Goal: Navigation & Orientation: Find specific page/section

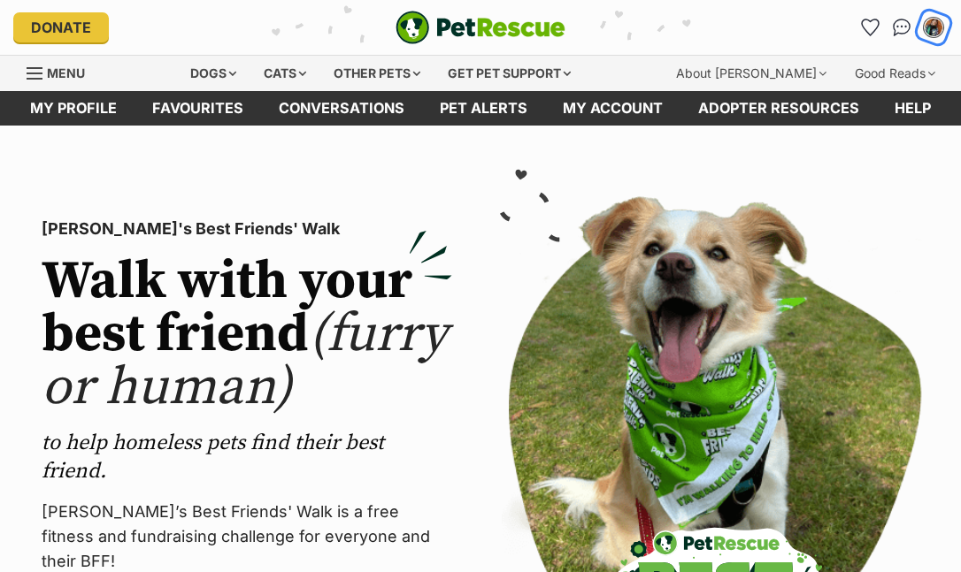
click at [934, 22] on img "My account" at bounding box center [933, 27] width 23 height 23
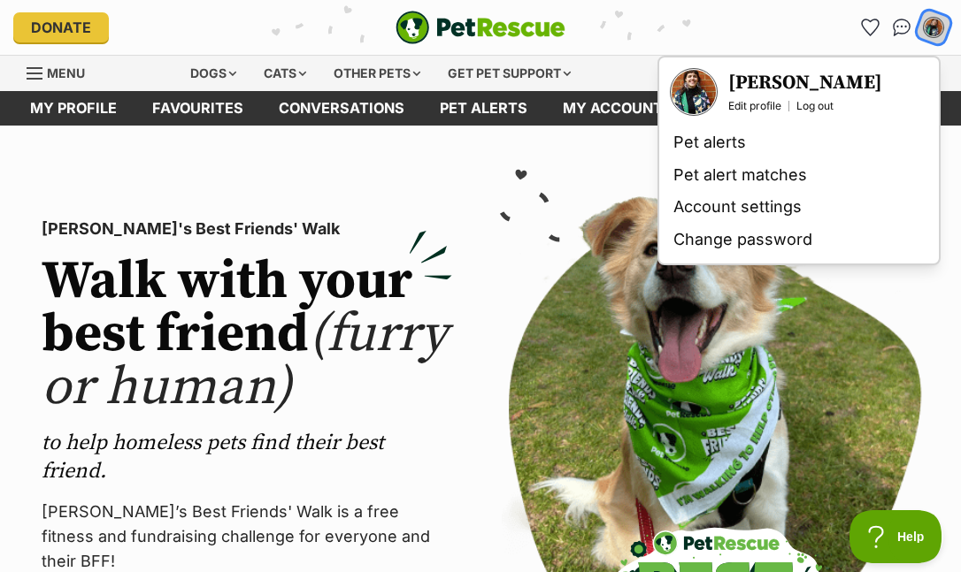
click at [934, 22] on img "My account" at bounding box center [933, 27] width 23 height 23
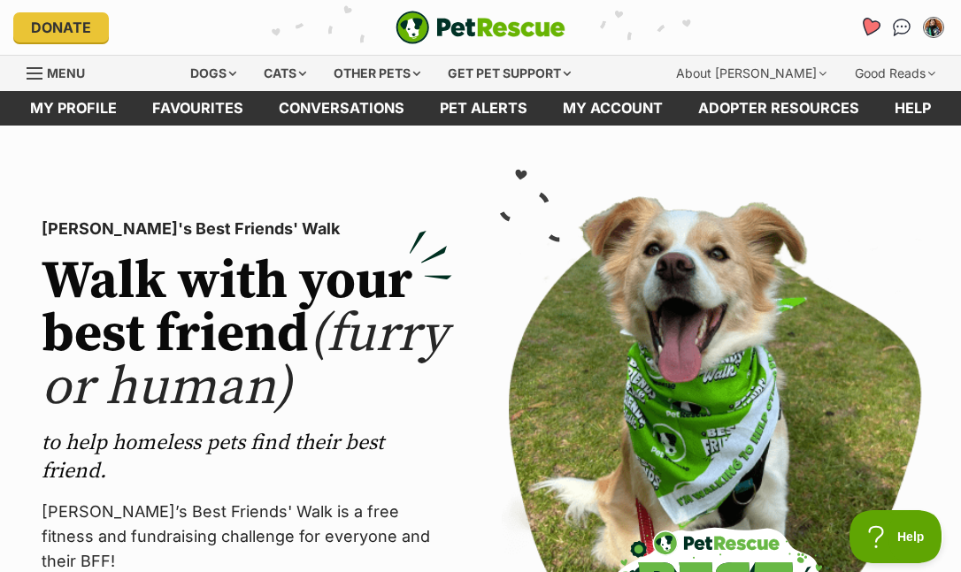
click at [873, 25] on icon "Favourites" at bounding box center [869, 27] width 21 height 20
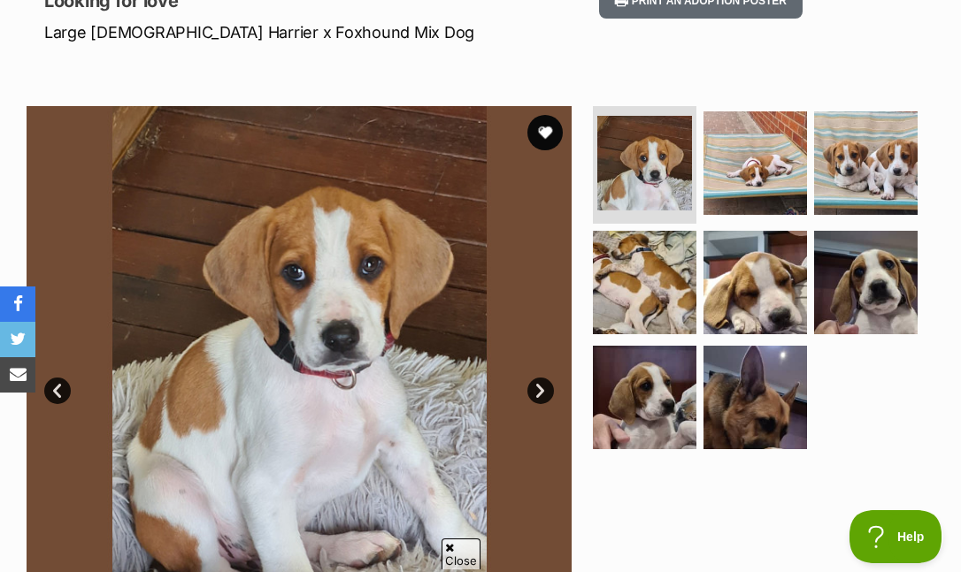
click at [541, 396] on link "Next" at bounding box center [540, 391] width 27 height 27
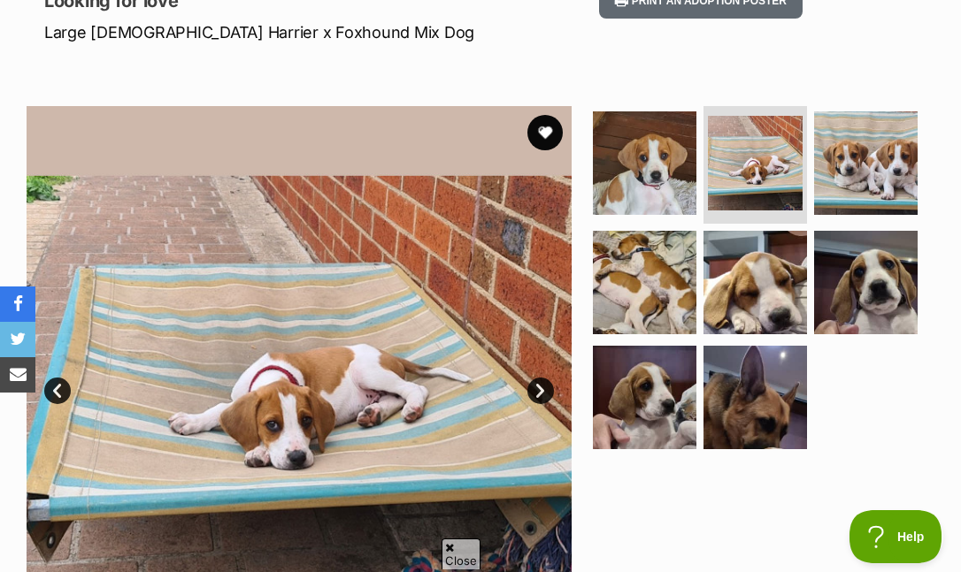
click at [541, 397] on link "Next" at bounding box center [540, 391] width 27 height 27
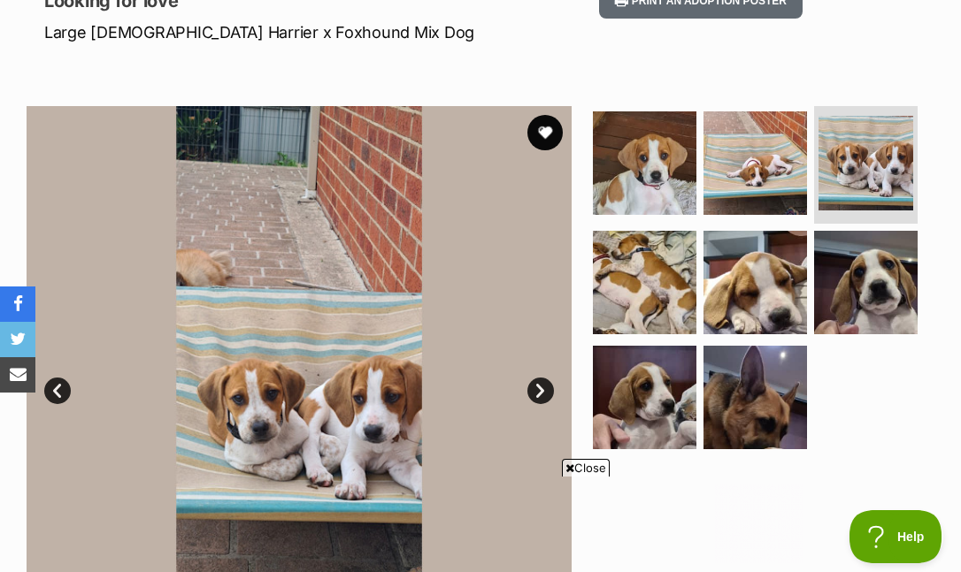
click at [541, 397] on link "Next" at bounding box center [540, 391] width 27 height 27
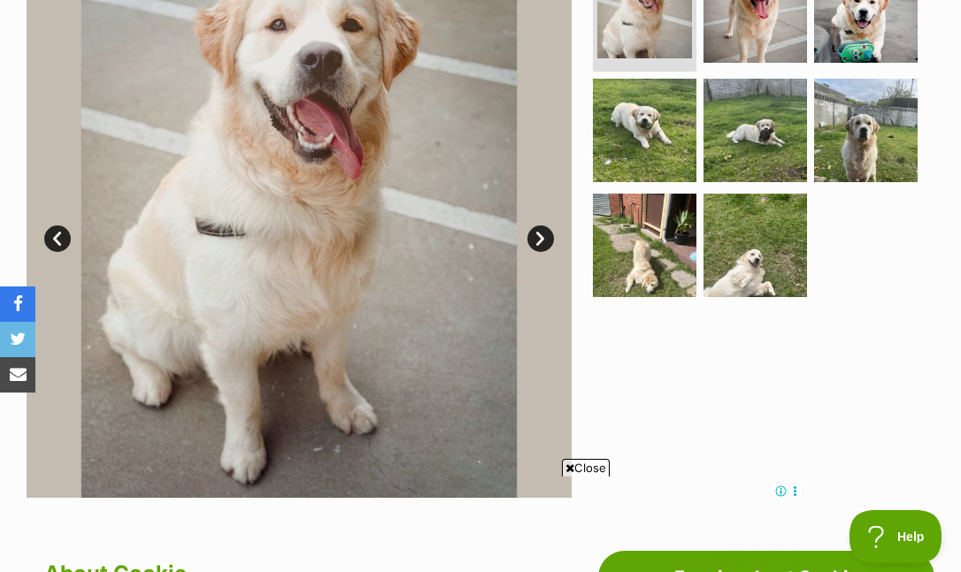
scroll to position [409, 0]
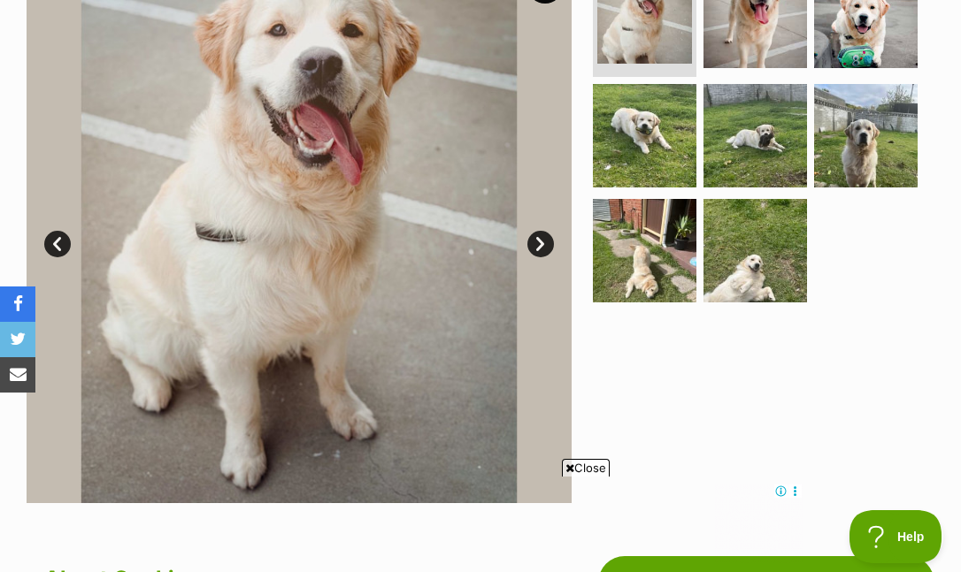
click at [552, 242] on link "Next" at bounding box center [540, 244] width 27 height 27
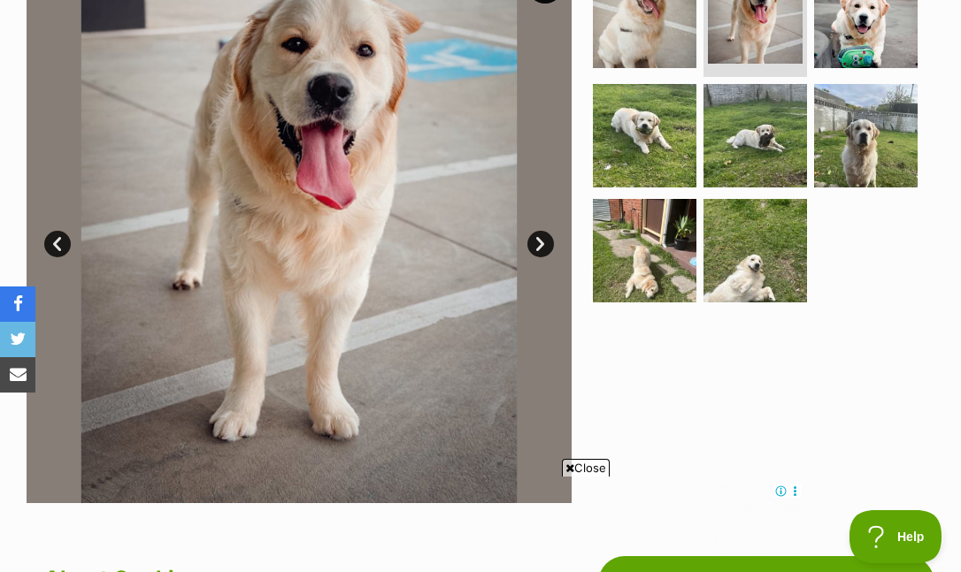
click at [552, 242] on link "Next" at bounding box center [540, 244] width 27 height 27
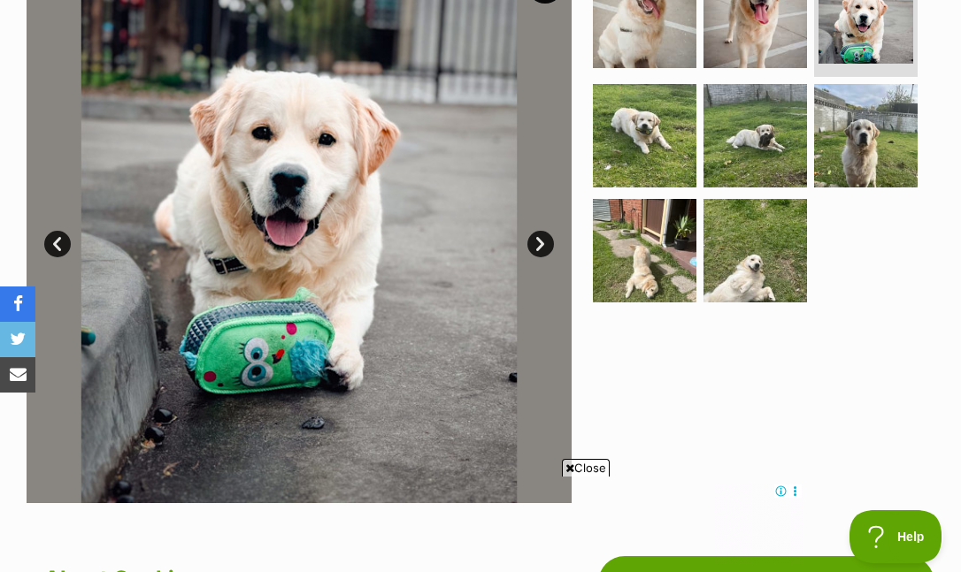
click at [552, 245] on link "Next" at bounding box center [540, 244] width 27 height 27
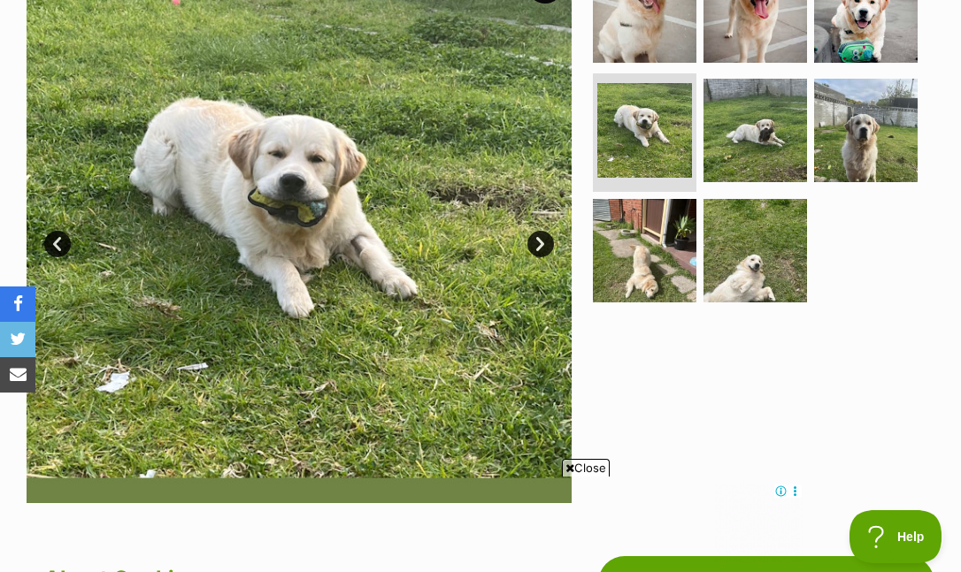
click at [551, 248] on link "Next" at bounding box center [540, 244] width 27 height 27
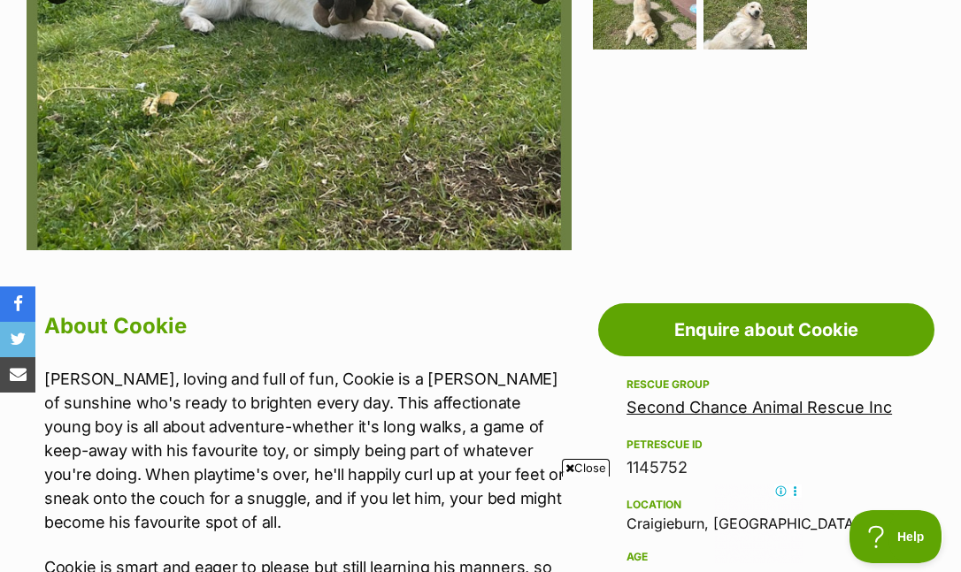
scroll to position [1115, 0]
